Goal: Communication & Community: Answer question/provide support

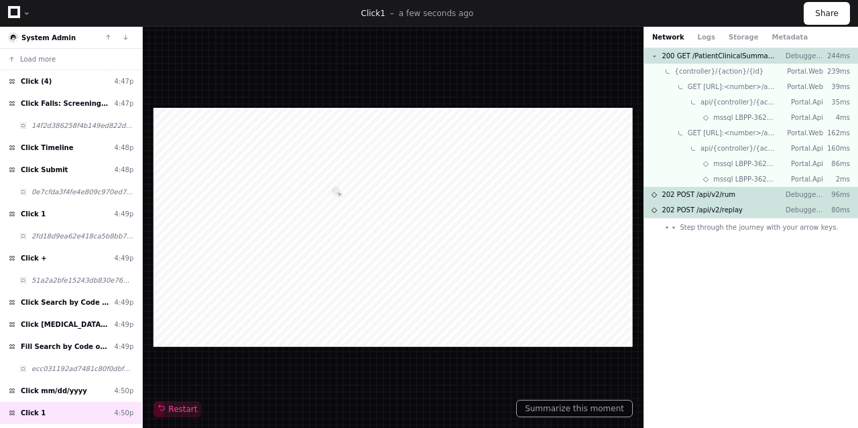
drag, startPoint x: 470, startPoint y: 192, endPoint x: 444, endPoint y: 175, distance: 31.6
click at [444, 175] on div at bounding box center [392, 227] width 479 height 239
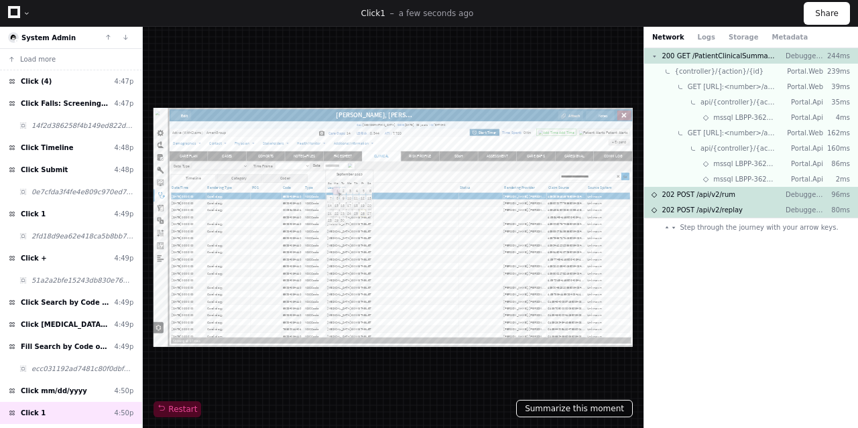
click at [590, 413] on button "Summarize this moment" at bounding box center [574, 408] width 117 height 17
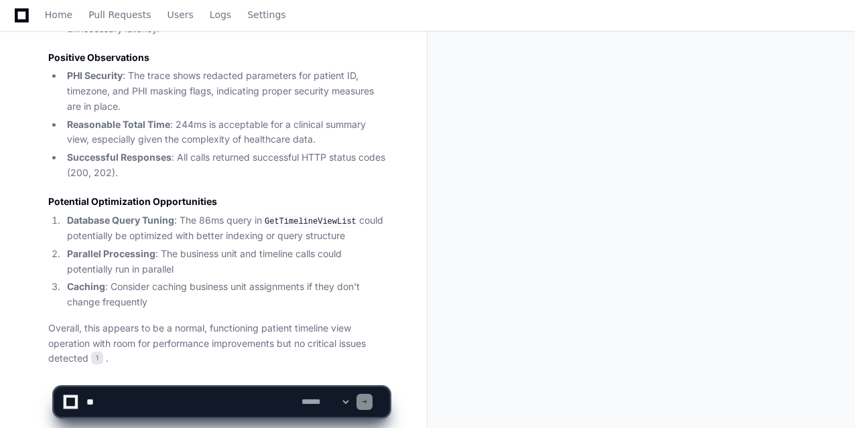
scroll to position [943, 0]
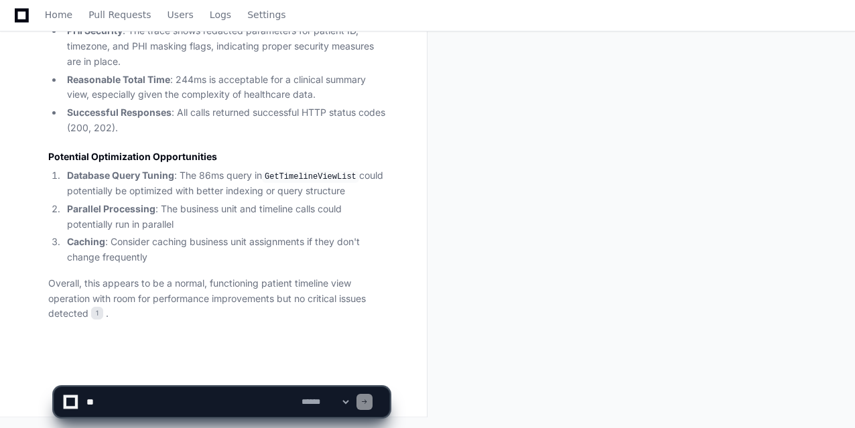
click at [172, 409] on textarea at bounding box center [191, 401] width 215 height 29
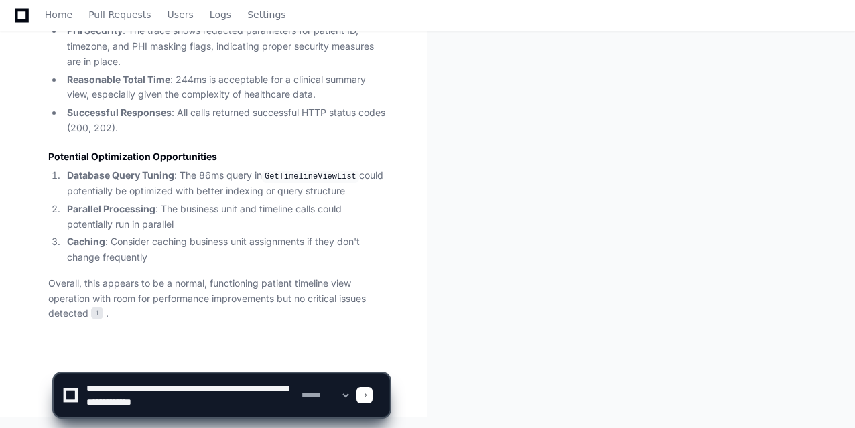
click at [199, 413] on textarea at bounding box center [191, 395] width 215 height 43
click at [211, 414] on textarea at bounding box center [191, 395] width 215 height 43
click at [87, 403] on textarea at bounding box center [191, 395] width 215 height 43
click at [155, 413] on textarea at bounding box center [191, 395] width 215 height 43
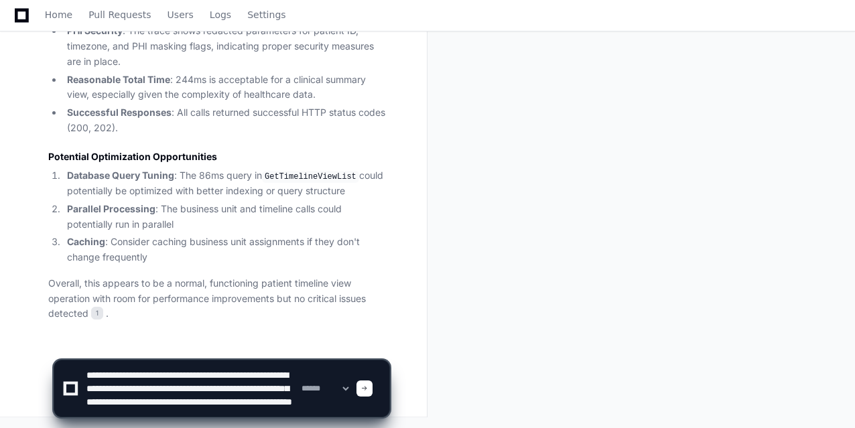
paste textarea "**********"
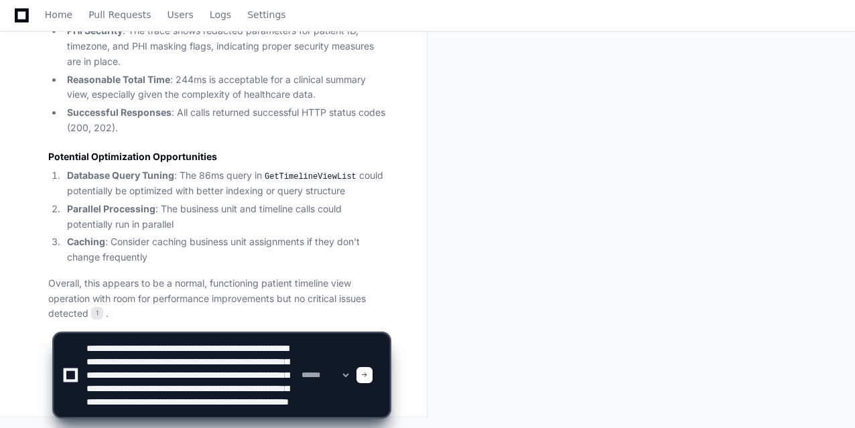
scroll to position [17, 0]
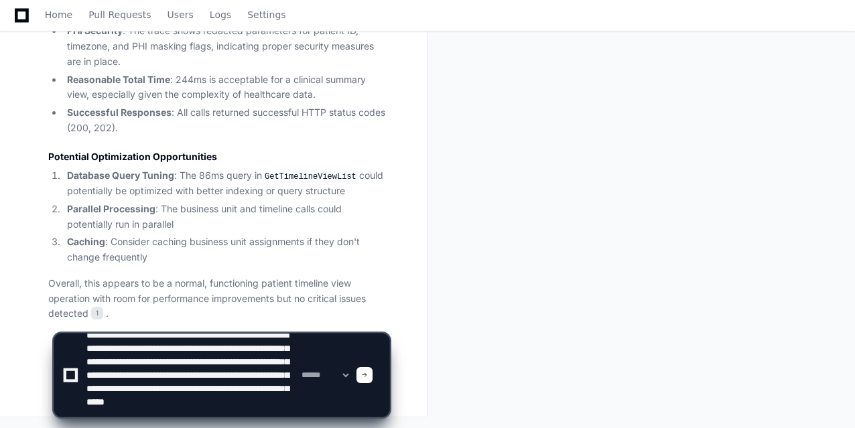
paste textarea "**********"
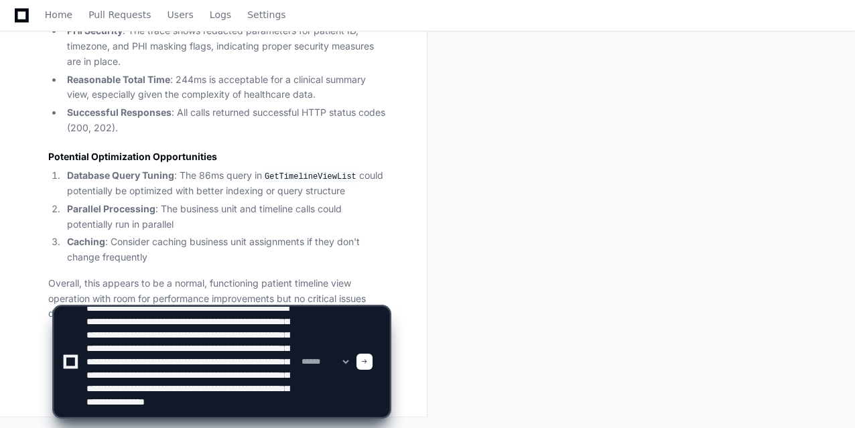
scroll to position [44, 0]
type textarea "**********"
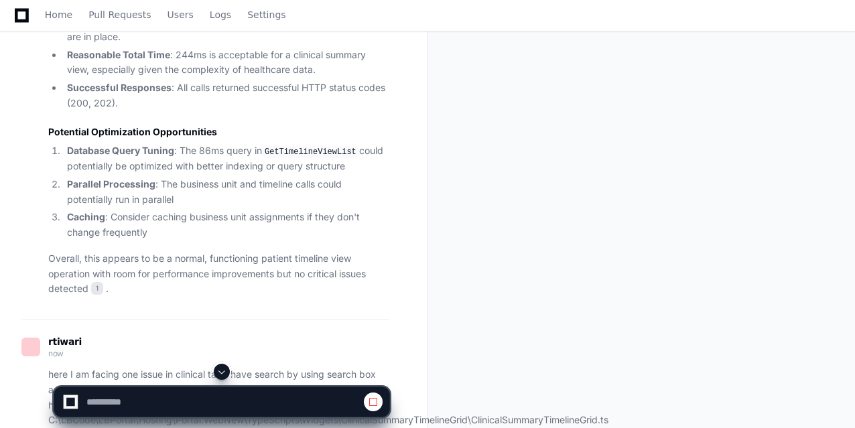
scroll to position [965, 0]
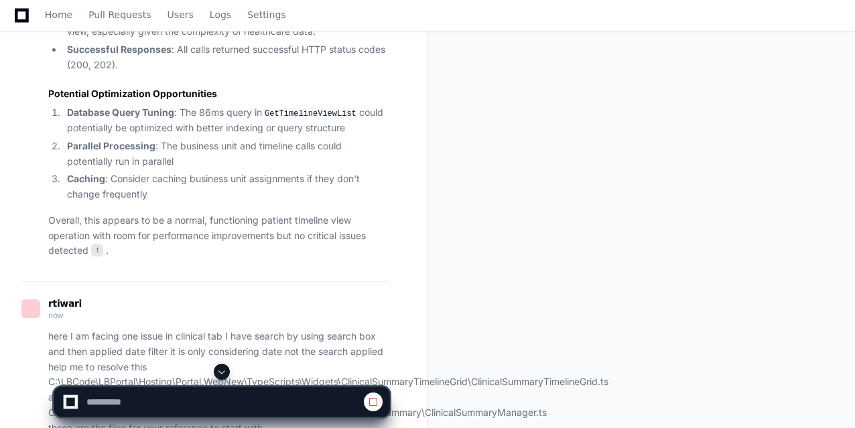
scroll to position [1199, 0]
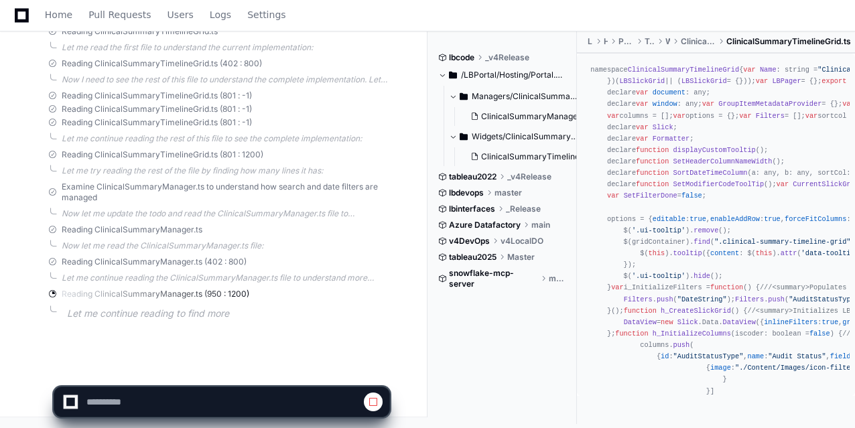
scroll to position [1578, 0]
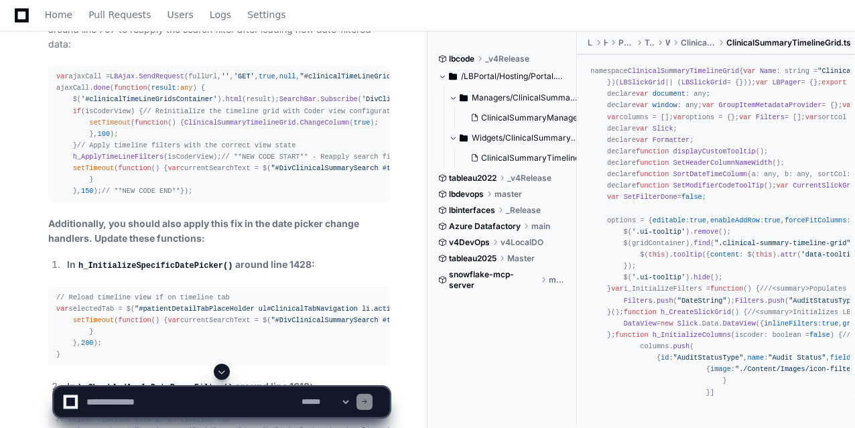
scroll to position [2387, 0]
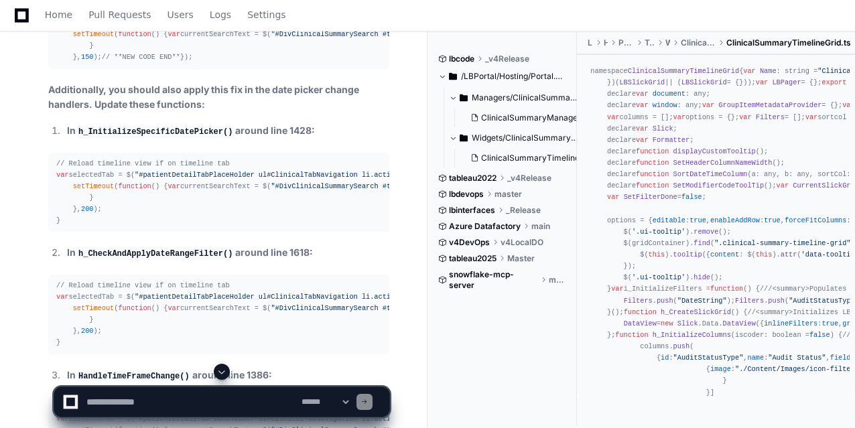
scroll to position [2521, 0]
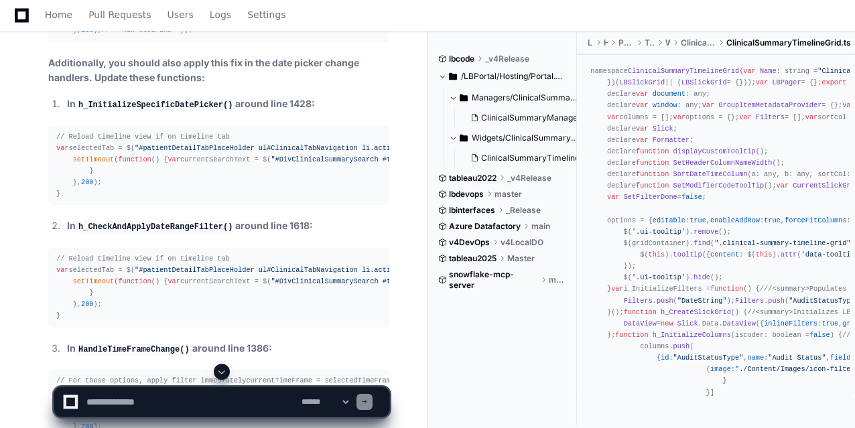
click at [165, 401] on textarea at bounding box center [191, 401] width 215 height 29
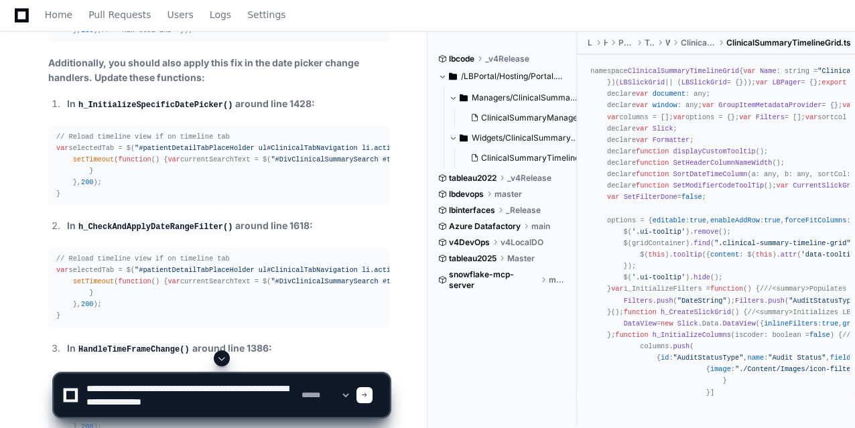
type textarea "**********"
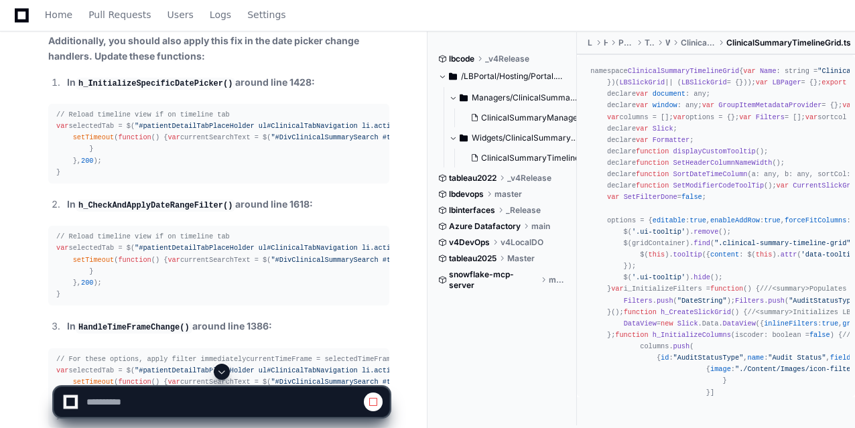
scroll to position [2543, 0]
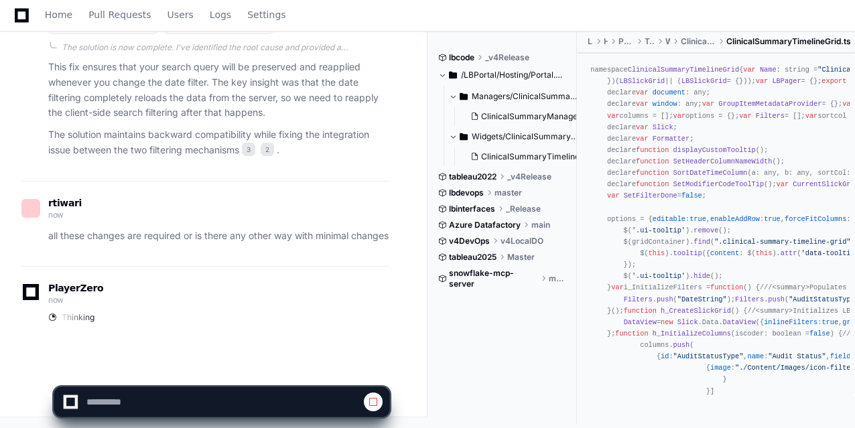
scroll to position [3731, 0]
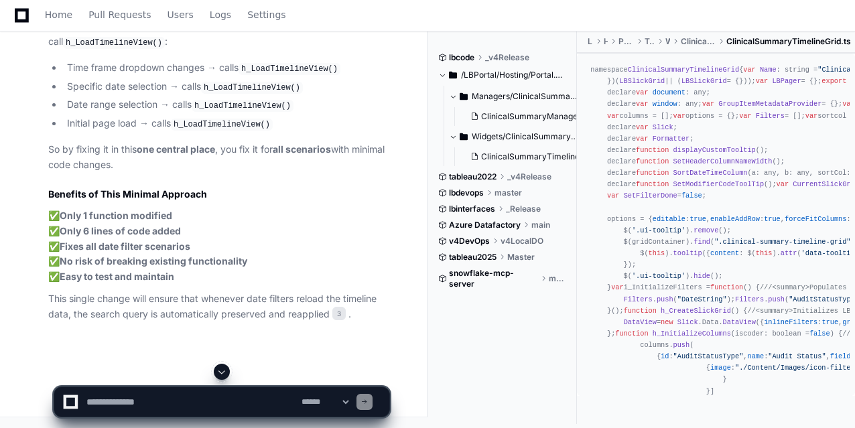
scroll to position [4266, 0]
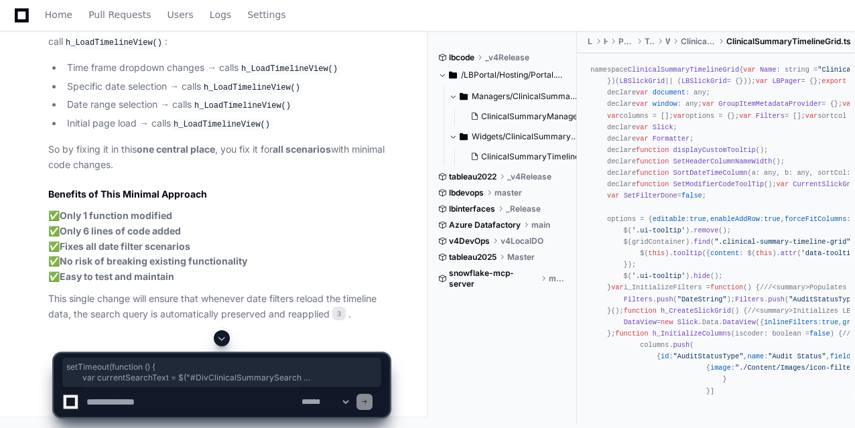
drag, startPoint x: 69, startPoint y: 165, endPoint x: 115, endPoint y: 229, distance: 79.2
copy div "setTimeout ( function ( ) { var currentSearchText = $( "#DivClinicalSummarySear…"
